Goal: Obtain resource: Download file/media

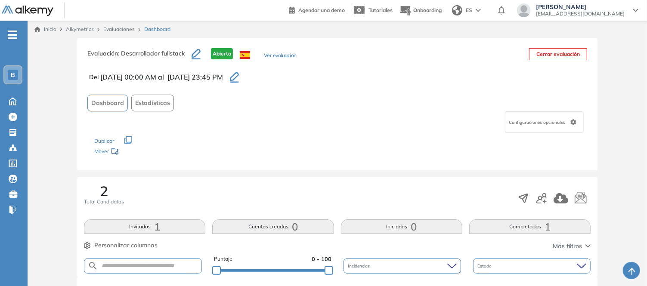
scroll to position [287, 0]
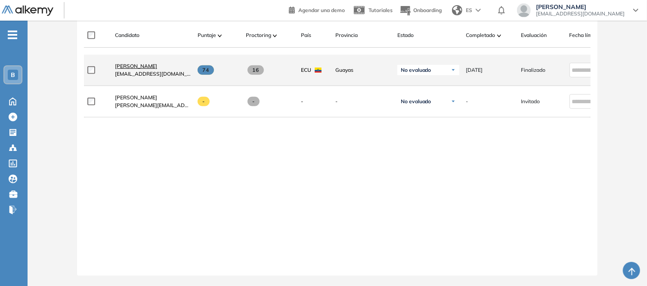
click at [149, 66] on span "[PERSON_NAME]" at bounding box center [136, 66] width 42 height 6
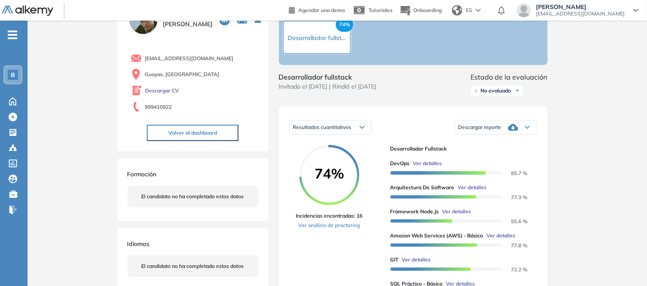
scroll to position [96, 0]
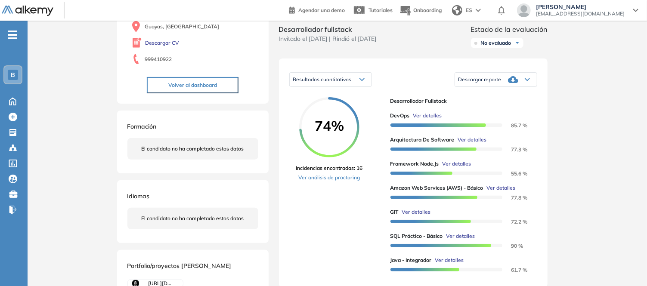
click at [359, 84] on div "Resultados cuantitativos" at bounding box center [331, 80] width 82 height 14
click at [327, 118] on li "Resultados relativos" at bounding box center [315, 113] width 44 height 9
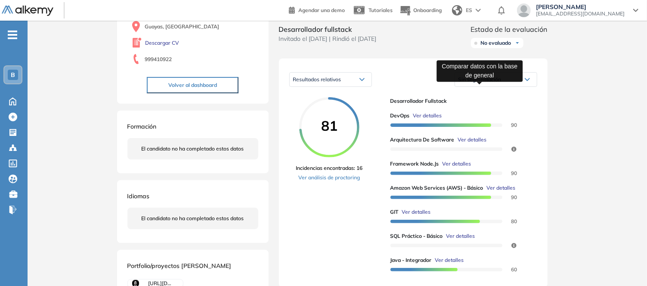
click at [467, 83] on span "Sin segmentación" at bounding box center [479, 79] width 43 height 6
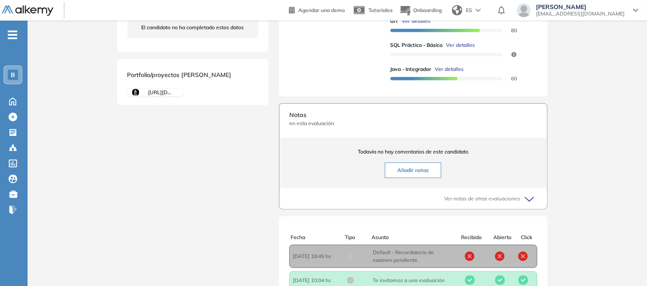
scroll to position [368, 0]
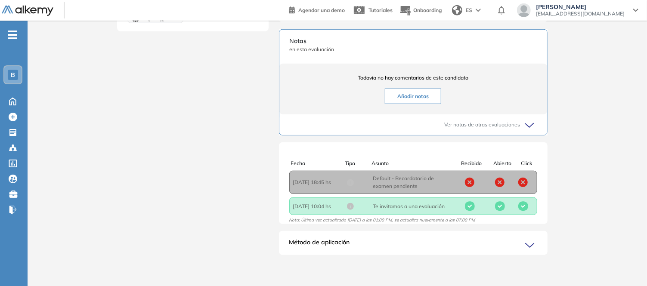
click at [386, 246] on div "Método de aplicación" at bounding box center [413, 246] width 268 height 17
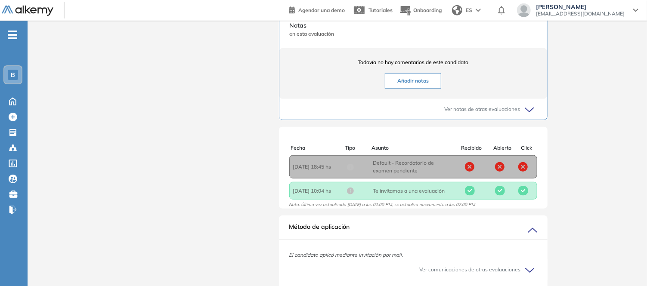
scroll to position [420, 0]
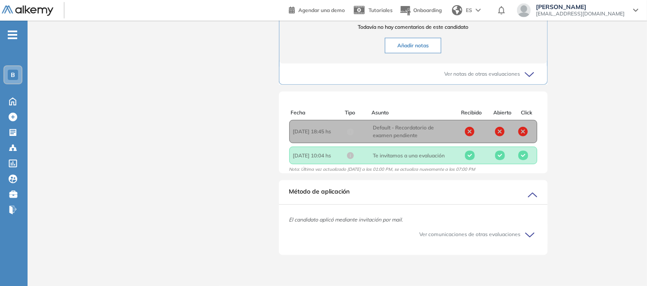
click at [444, 235] on span "Ver comunicaciones de otras evaluaciones" at bounding box center [470, 235] width 101 height 8
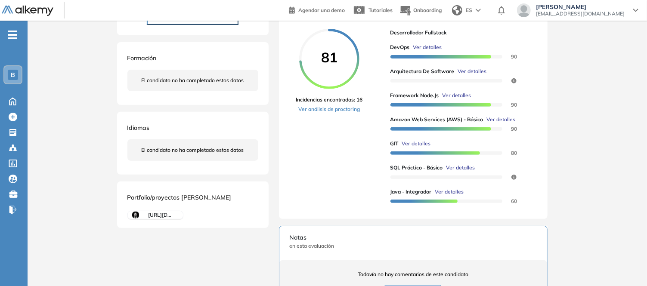
scroll to position [116, 0]
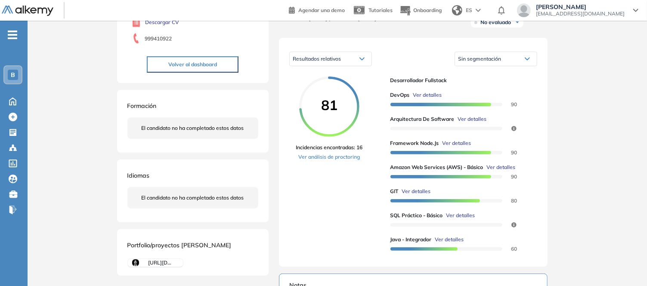
click at [343, 66] on div "Resultados relativos" at bounding box center [331, 59] width 82 height 14
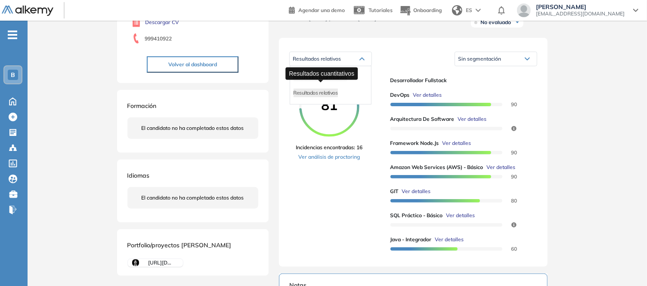
click at [333, 80] on span "Resultados cuantitativos" at bounding box center [319, 77] width 53 height 6
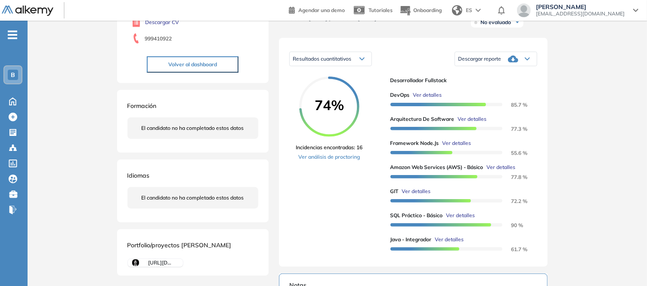
click at [361, 60] on icon at bounding box center [362, 59] width 4 height 2
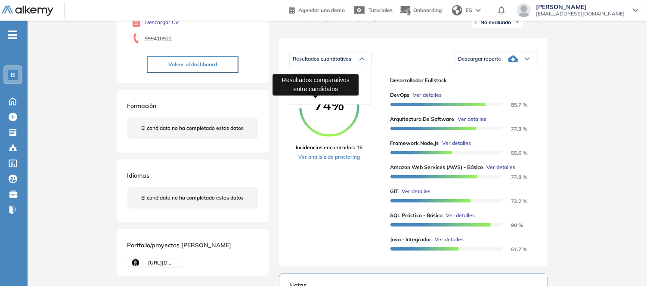
click at [336, 96] on span "Resultados relativos" at bounding box center [315, 92] width 44 height 6
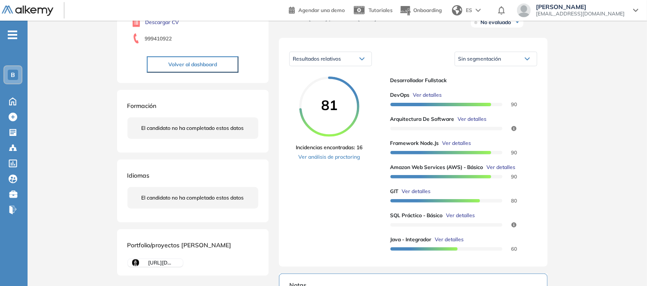
click at [355, 63] on div "Resultados relativos" at bounding box center [331, 59] width 82 height 14
click at [336, 82] on li "Resultados cuantitativos" at bounding box center [319, 77] width 53 height 9
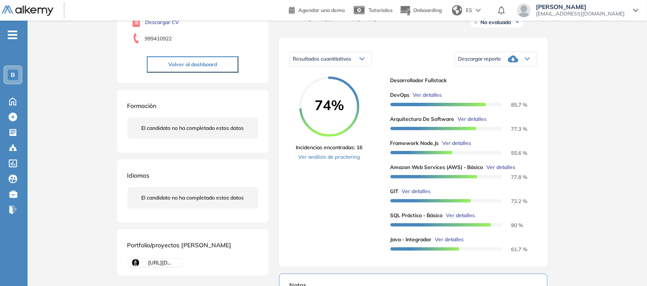
click at [528, 61] on icon at bounding box center [526, 58] width 5 height 3
click at [510, 76] on li "Descargar informe completo" at bounding box center [491, 71] width 64 height 9
